Goal: Task Accomplishment & Management: Use online tool/utility

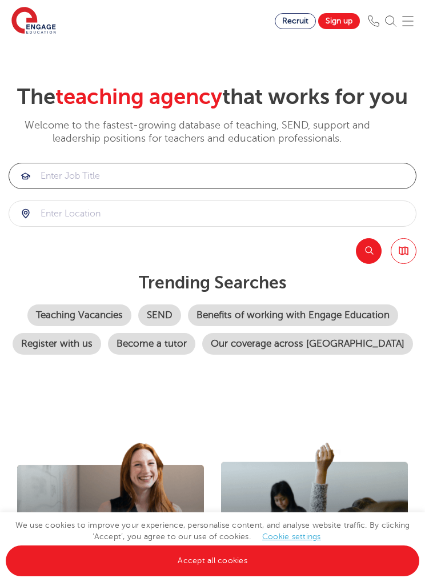
click at [157, 189] on input "search" at bounding box center [212, 175] width 407 height 25
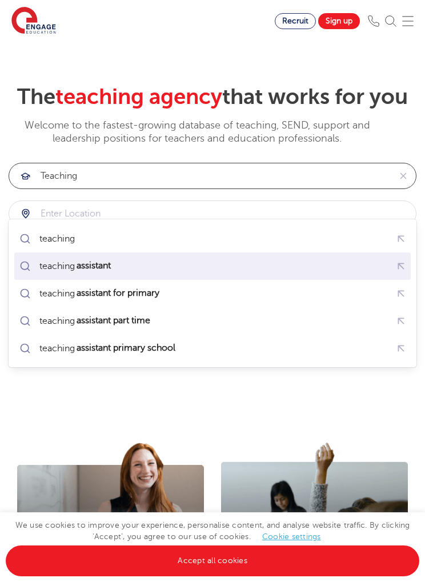
click at [109, 270] on mark "assistant" at bounding box center [94, 266] width 38 height 14
type input "teaching assistant"
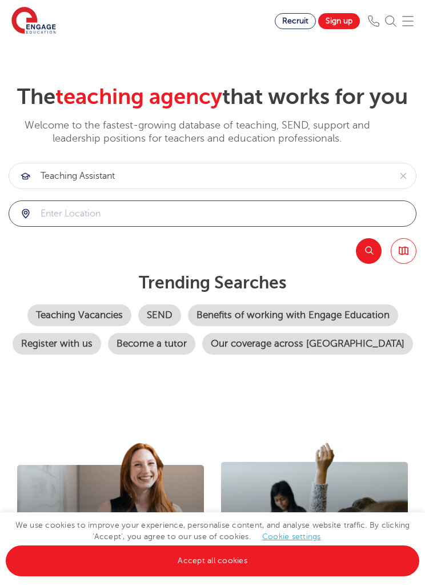
click at [86, 226] on input "search" at bounding box center [212, 213] width 407 height 25
click button "Submit" at bounding box center [0, 0] width 0 height 0
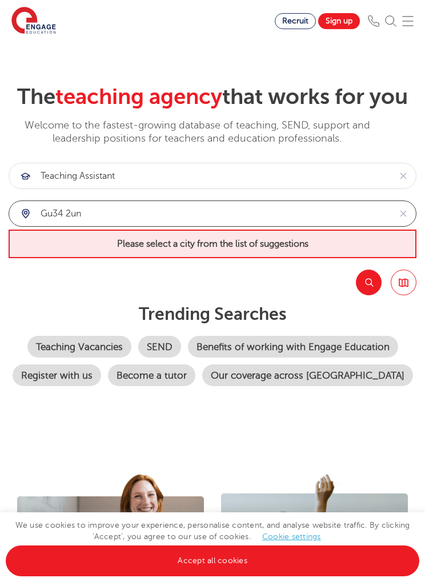
click at [171, 226] on input "gu34 2un" at bounding box center [199, 213] width 381 height 25
type input "g"
click button "Submit" at bounding box center [0, 0] width 0 height 0
click at [262, 258] on span "Please select a city from the list of suggestions" at bounding box center [213, 244] width 408 height 29
click at [203, 562] on link "Accept all cookies" at bounding box center [213, 561] width 414 height 31
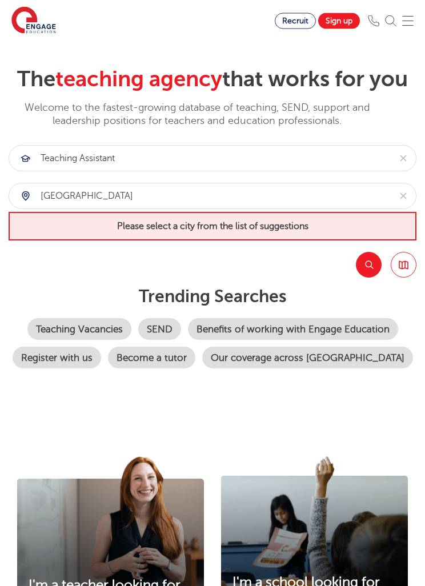
scroll to position [21, 0]
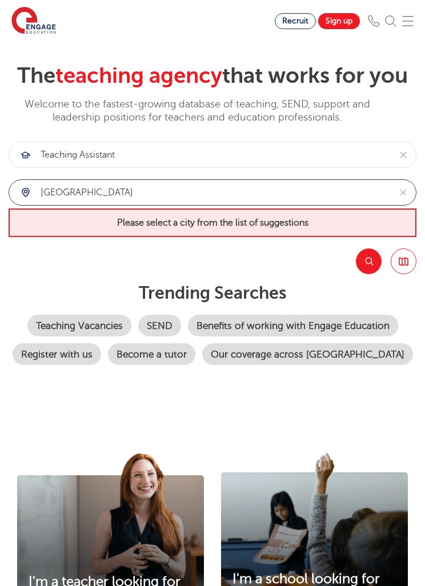
click at [101, 205] on input "hampshire" at bounding box center [199, 192] width 381 height 25
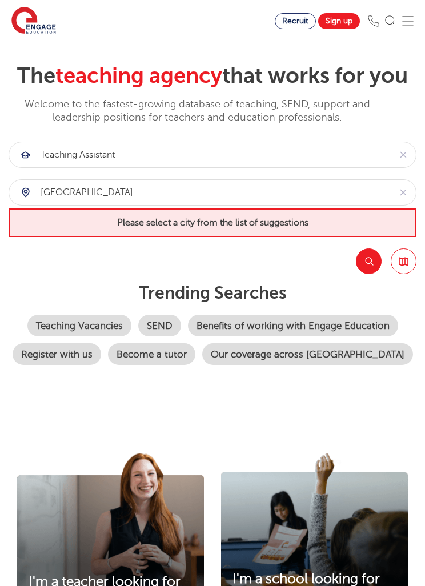
click at [23, 205] on div "hampshire" at bounding box center [199, 192] width 381 height 25
click at [19, 205] on div "hampshire" at bounding box center [199, 192] width 381 height 25
click at [29, 205] on div "hampshire" at bounding box center [199, 192] width 381 height 25
click at [25, 205] on div "hampshire" at bounding box center [199, 192] width 381 height 25
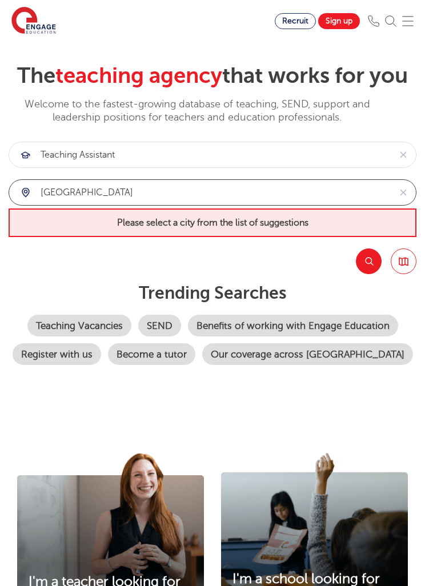
click at [109, 205] on input "hampshire" at bounding box center [199, 192] width 381 height 25
type input "h"
type input "s"
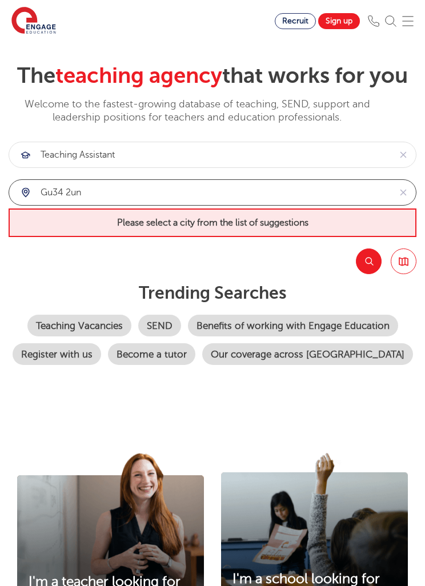
type input "gu34 2un"
click button "Submit" at bounding box center [0, 0] width 0 height 0
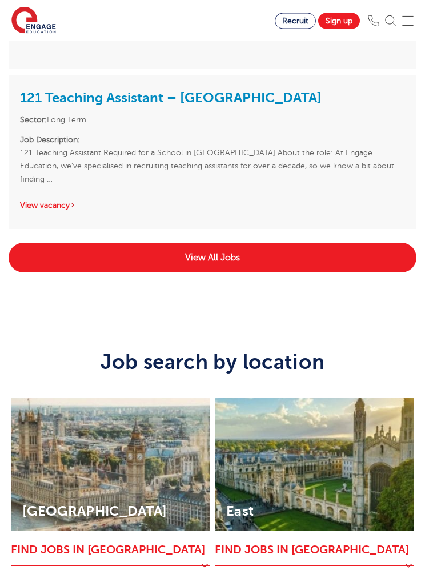
scroll to position [3020, 0]
click at [225, 273] on link "View All Jobs" at bounding box center [213, 258] width 408 height 30
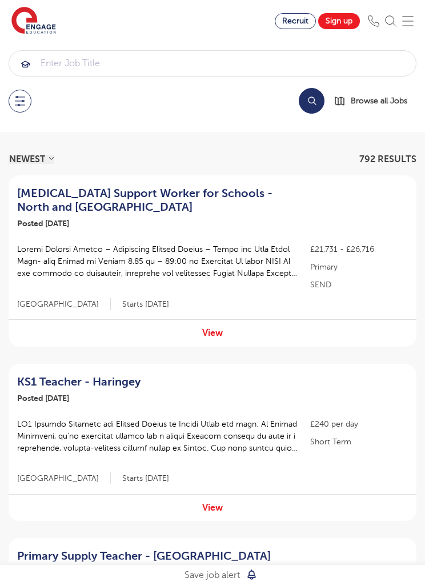
click at [38, 163] on select "NEWEST OLDEST" at bounding box center [31, 159] width 45 height 9
click at [10, 111] on div "Search Browse all Jobs" at bounding box center [213, 101] width 408 height 26
click at [26, 101] on button at bounding box center [20, 101] width 23 height 23
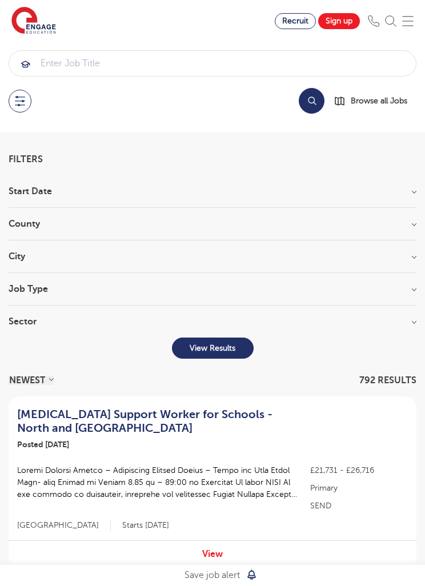
click at [58, 223] on h3 "County" at bounding box center [213, 223] width 408 height 9
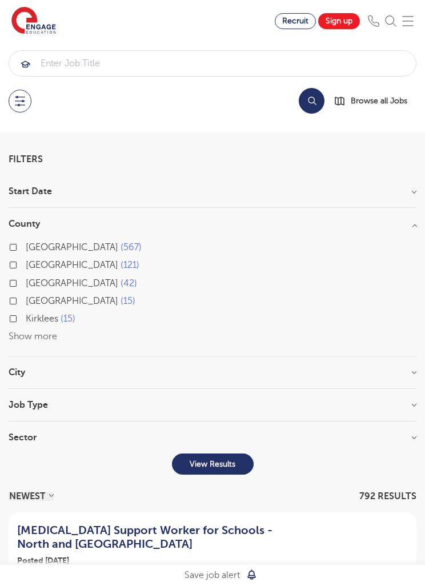
click at [43, 338] on button "Show more" at bounding box center [33, 337] width 49 height 10
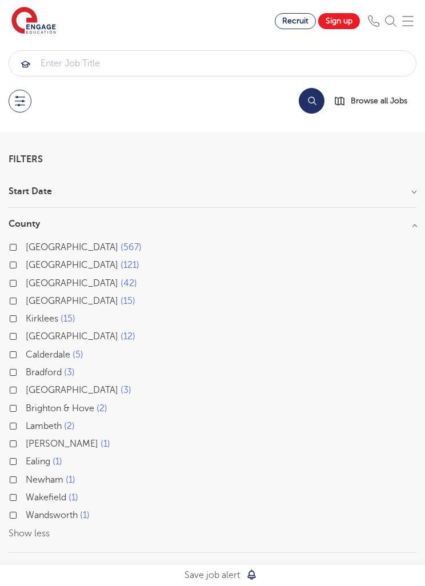
click at [26, 246] on label "[GEOGRAPHIC_DATA] 567" at bounding box center [84, 247] width 116 height 15
click at [26, 246] on input "[GEOGRAPHIC_DATA] 567" at bounding box center [29, 245] width 7 height 7
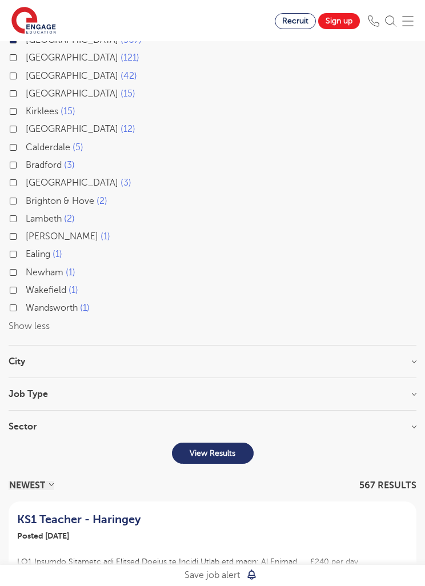
scroll to position [212, 0]
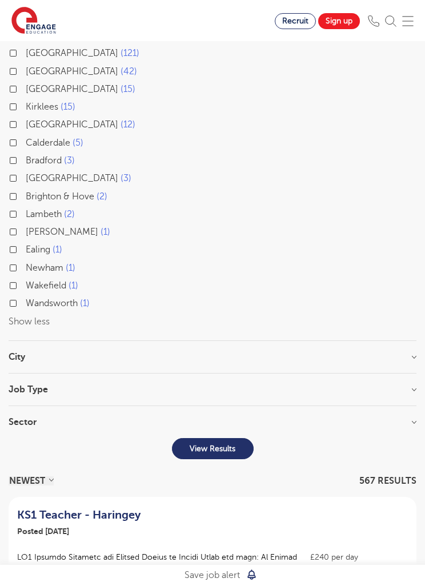
click at [397, 356] on h3 "City" at bounding box center [213, 357] width 408 height 9
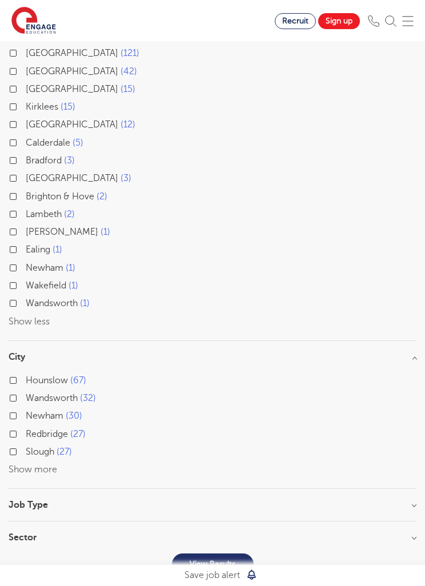
click at [44, 470] on button "Show more" at bounding box center [33, 470] width 49 height 10
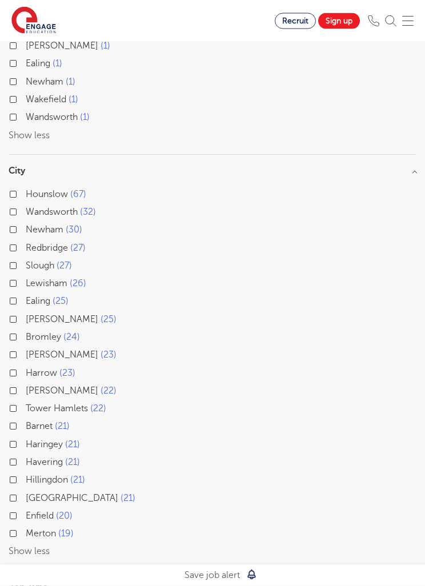
scroll to position [396, 0]
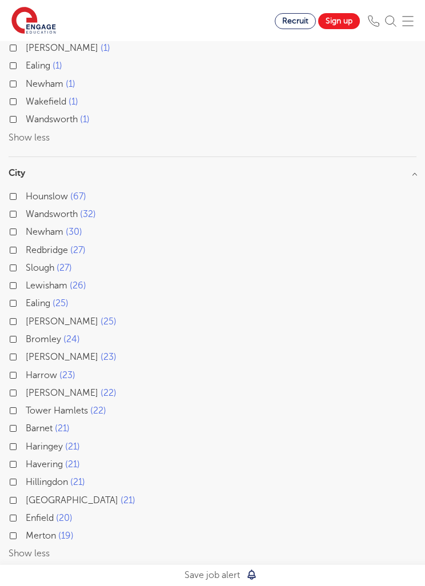
click at [26, 442] on label "Haringey 21" at bounding box center [53, 447] width 54 height 15
click at [26, 442] on input "Haringey 21" at bounding box center [29, 445] width 7 height 7
checkbox input "true"
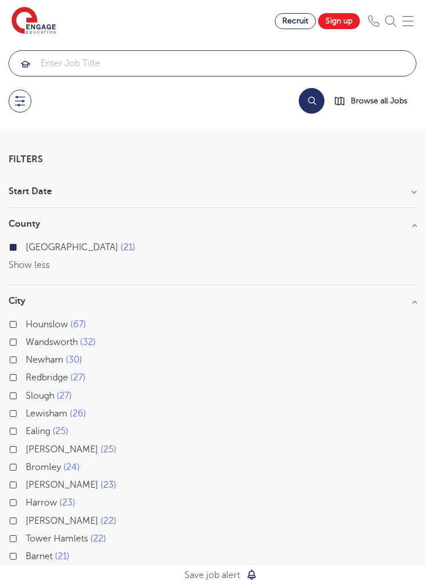
click at [98, 62] on input "search" at bounding box center [212, 63] width 407 height 25
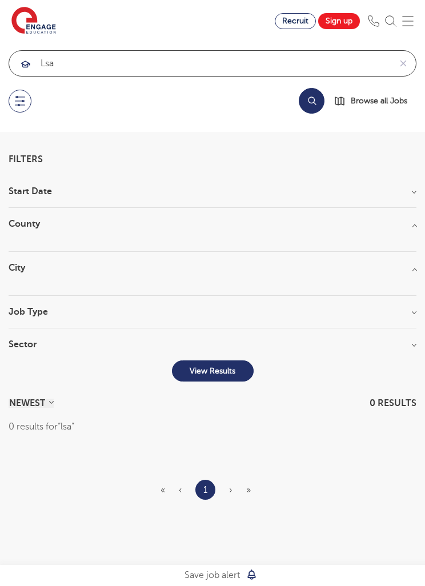
click button "Submit" at bounding box center [0, 0] width 0 height 0
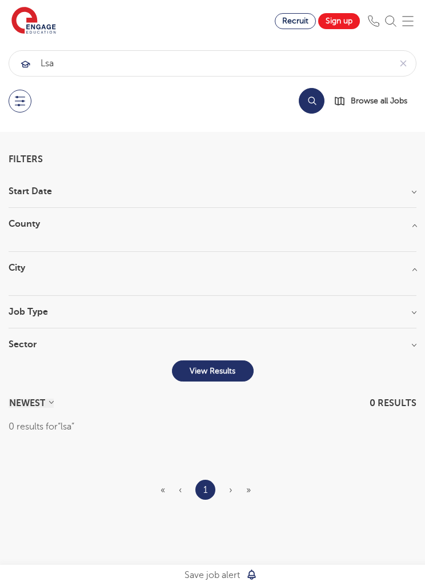
click at [26, 107] on button at bounding box center [20, 101] width 23 height 23
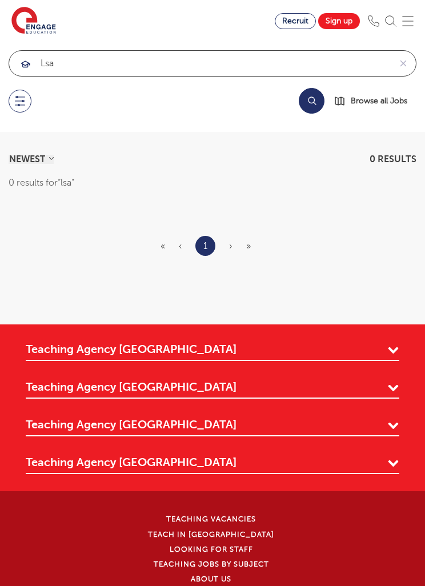
click at [81, 66] on input "lsa" at bounding box center [199, 63] width 381 height 25
type input "l"
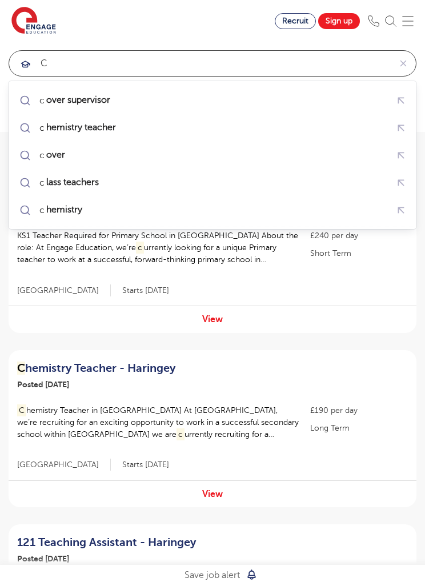
click button "Submit" at bounding box center [0, 0] width 0 height 0
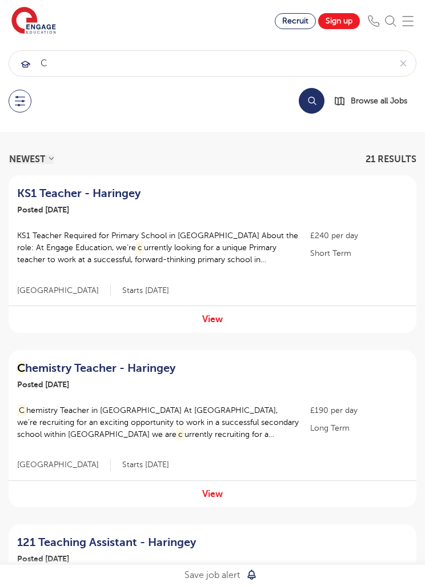
click at [90, 485] on div "View" at bounding box center [213, 494] width 408 height 27
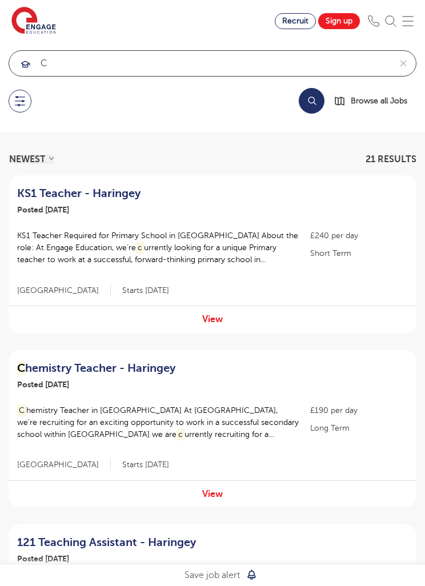
click at [79, 61] on input "c" at bounding box center [199, 63] width 381 height 25
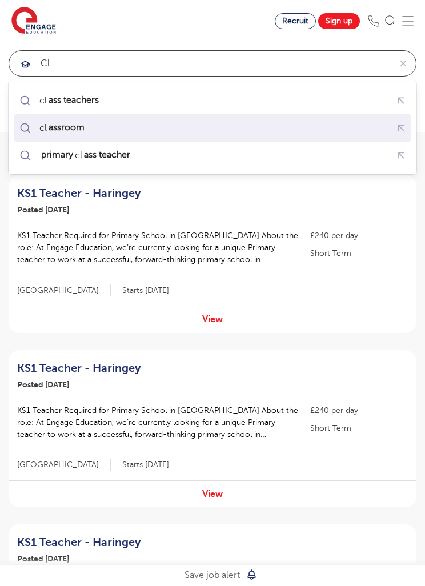
click at [70, 134] on div "cl assroom" at bounding box center [54, 127] width 74 height 17
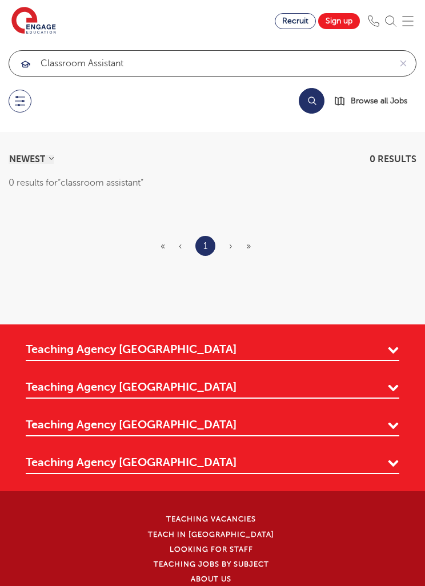
type input "classroom assistant"
click button "Submit" at bounding box center [0, 0] width 0 height 0
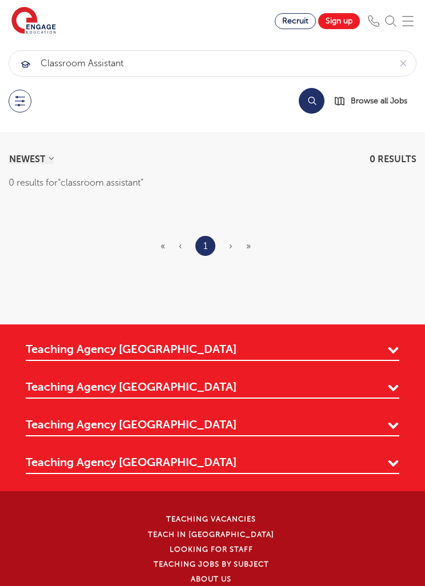
click at [345, 104] on link "Browse all Jobs" at bounding box center [375, 100] width 83 height 13
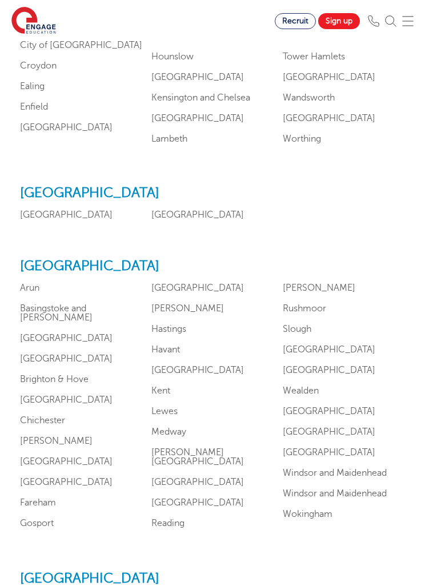
scroll to position [967, 0]
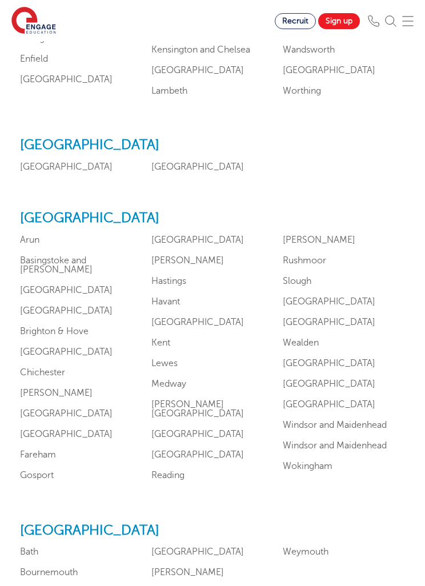
click at [93, 275] on link "Basingstoke and Deane" at bounding box center [56, 265] width 73 height 19
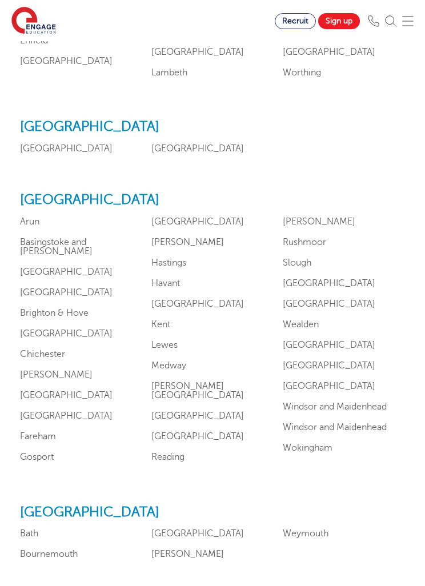
click at [313, 248] on link "Rushmoor" at bounding box center [304, 242] width 43 height 10
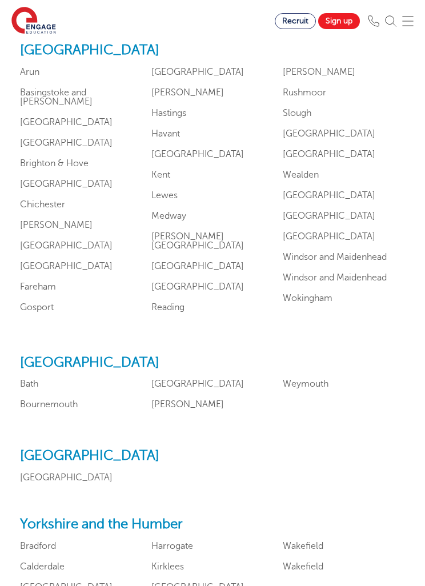
scroll to position [1134, 0]
click at [174, 314] on link "Reading" at bounding box center [167, 309] width 33 height 10
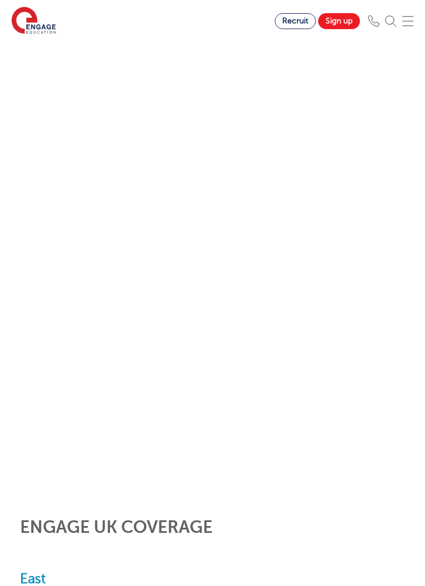
scroll to position [1153, 0]
